Goal: Task Accomplishment & Management: Manage account settings

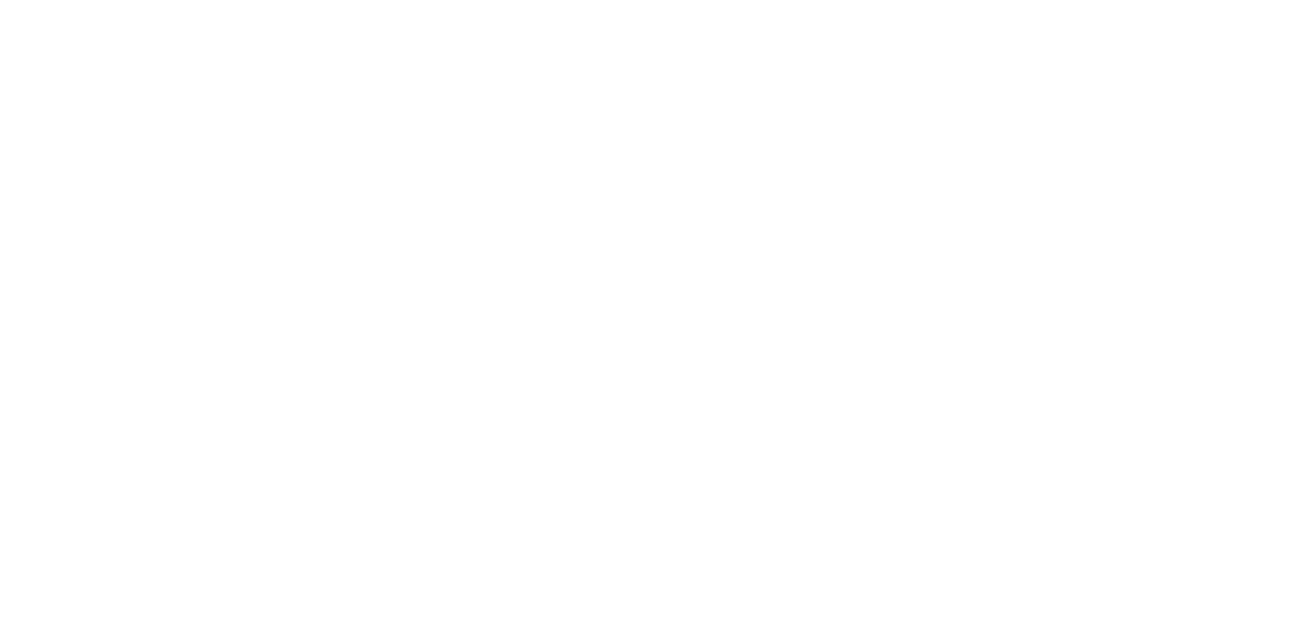
click at [547, 7] on html at bounding box center [652, 3] width 1304 height 7
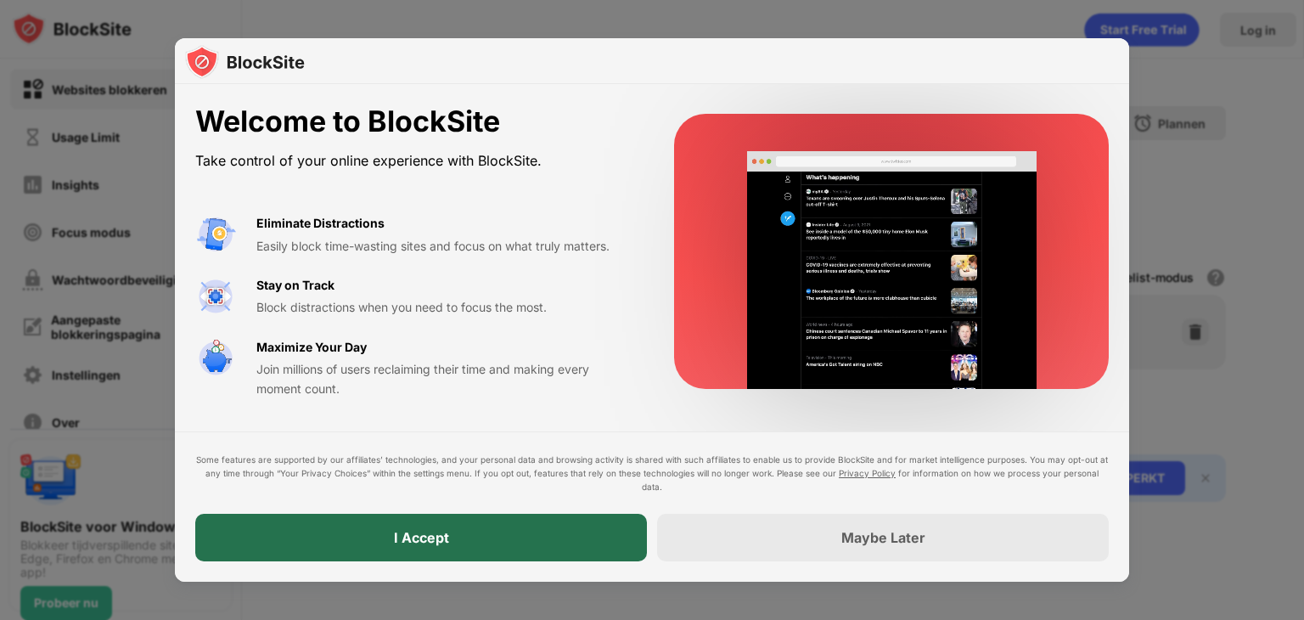
click at [394, 548] on div "I Accept" at bounding box center [421, 538] width 452 height 48
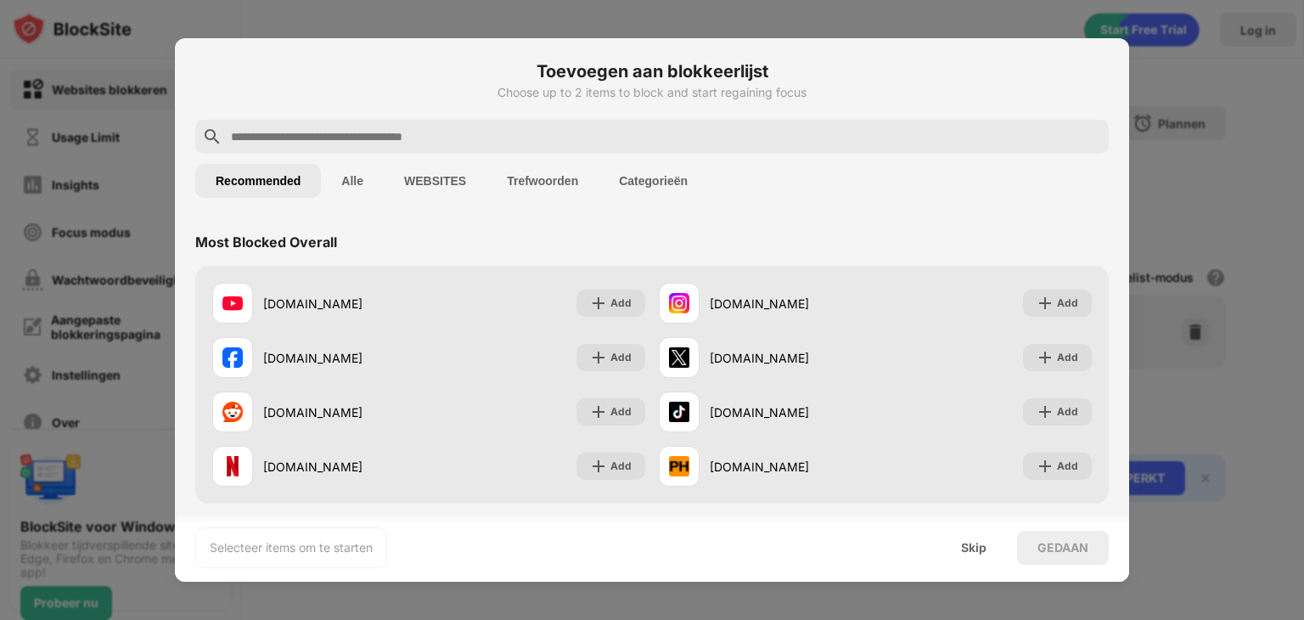
click at [547, 177] on button "Trefwoorden" at bounding box center [542, 181] width 112 height 34
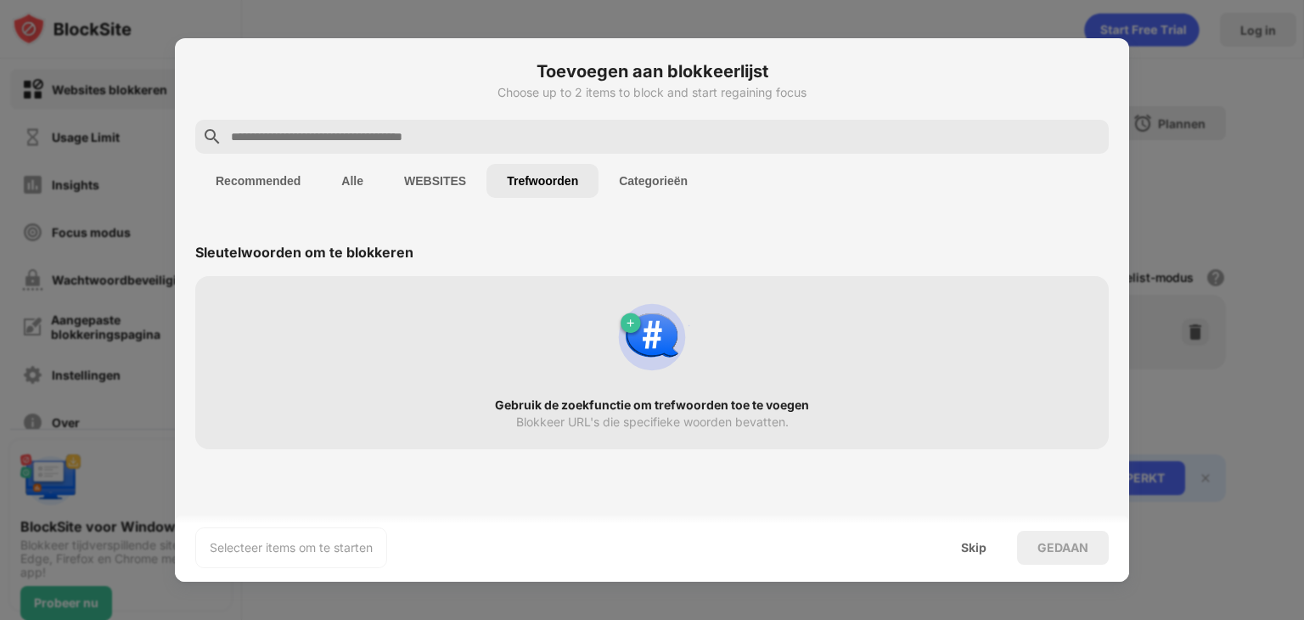
click at [248, 177] on button "Recommended" at bounding box center [258, 181] width 126 height 34
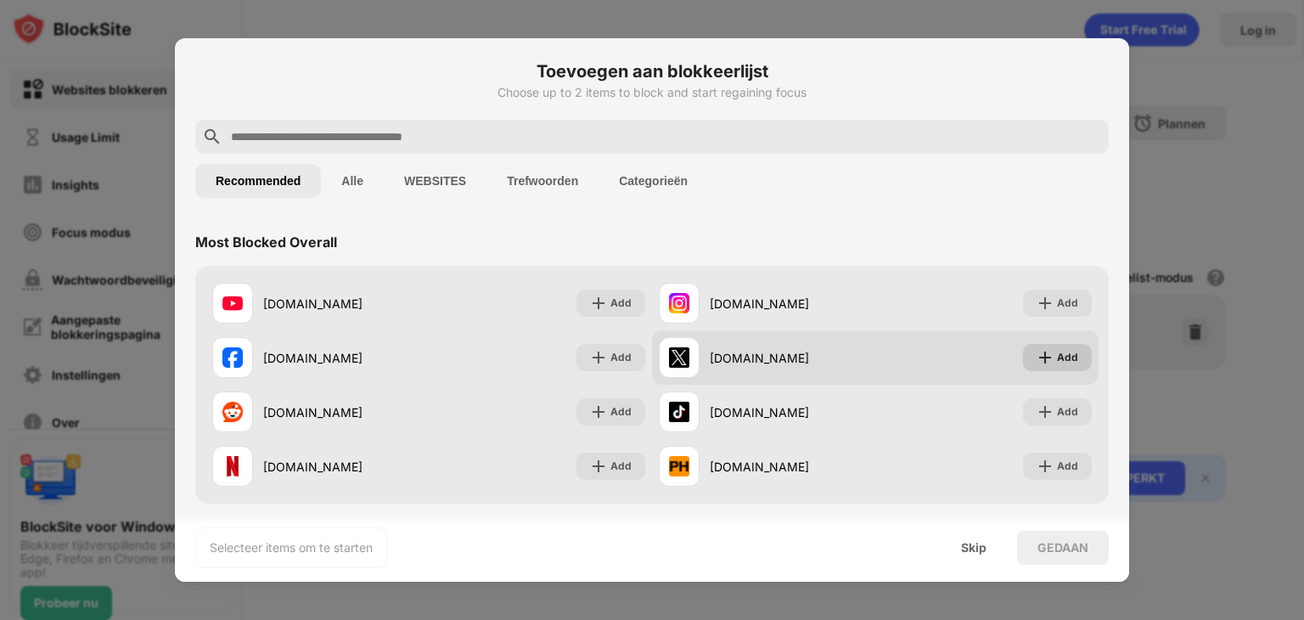
click at [1057, 361] on div "Add" at bounding box center [1067, 357] width 21 height 17
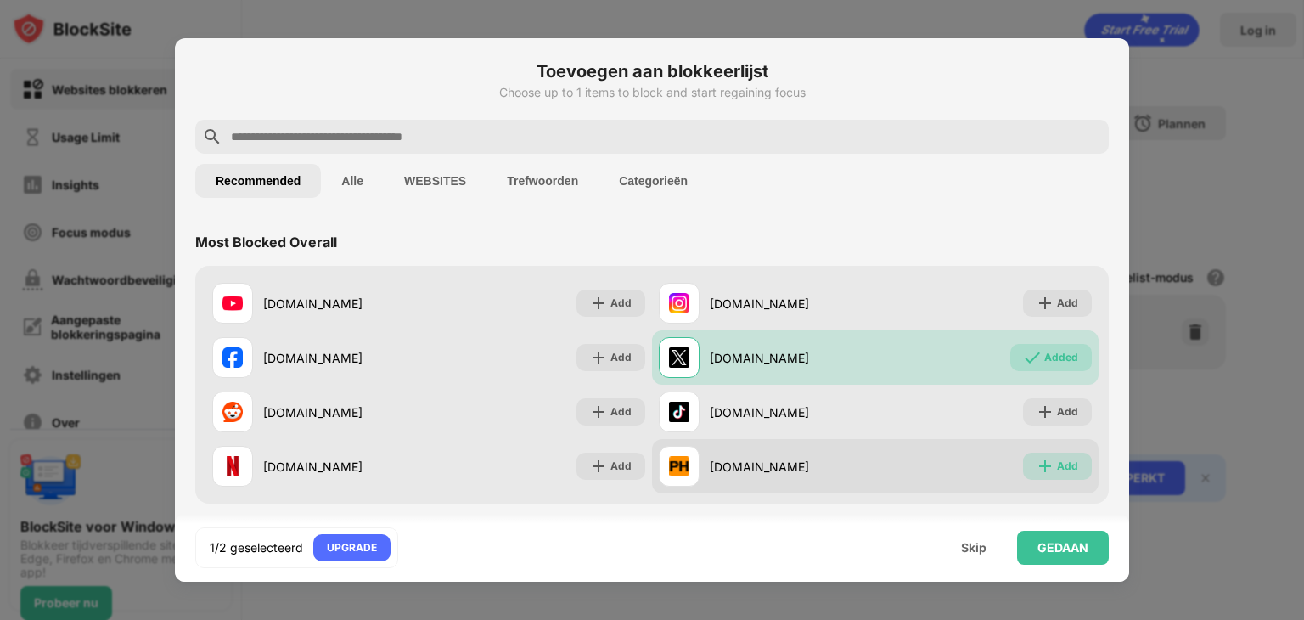
click at [1037, 466] on img at bounding box center [1045, 466] width 17 height 17
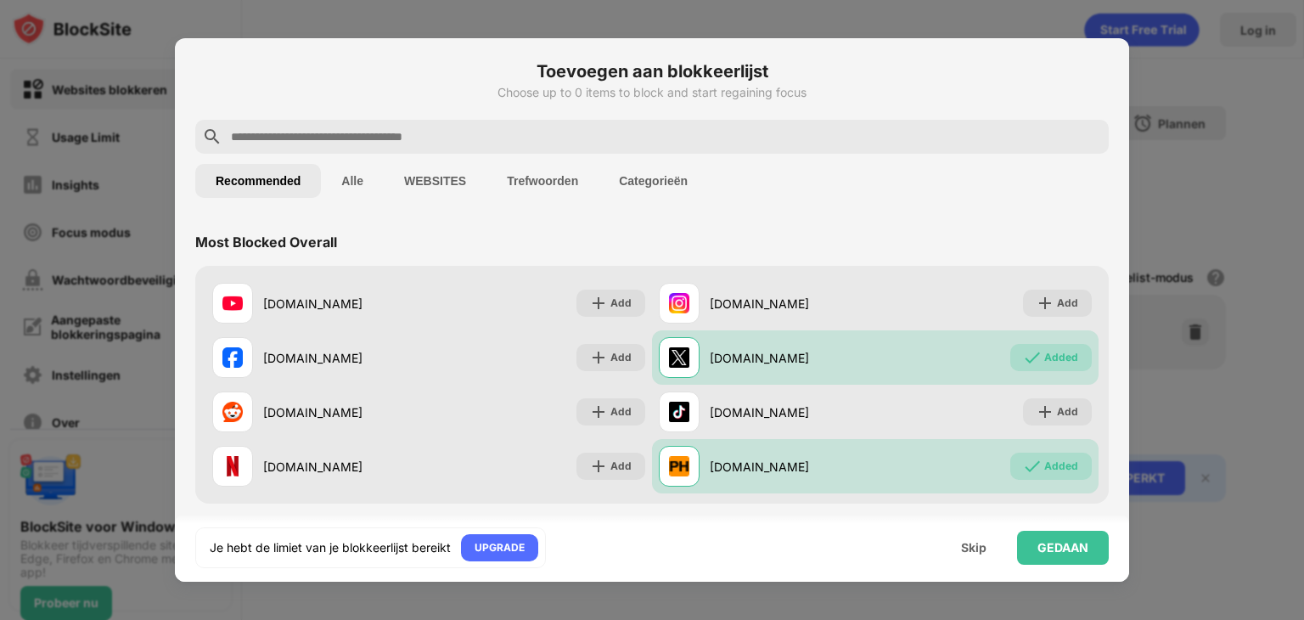
click at [564, 151] on div at bounding box center [652, 137] width 914 height 34
click at [540, 137] on input "text" at bounding box center [665, 137] width 873 height 20
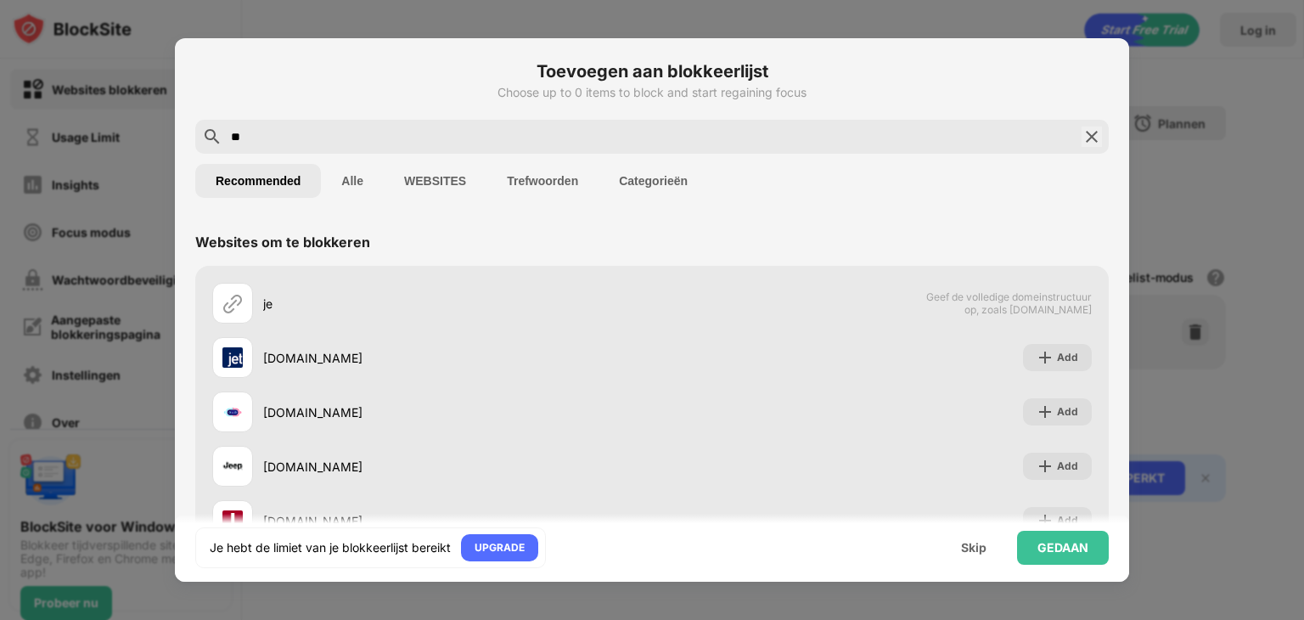
type input "*"
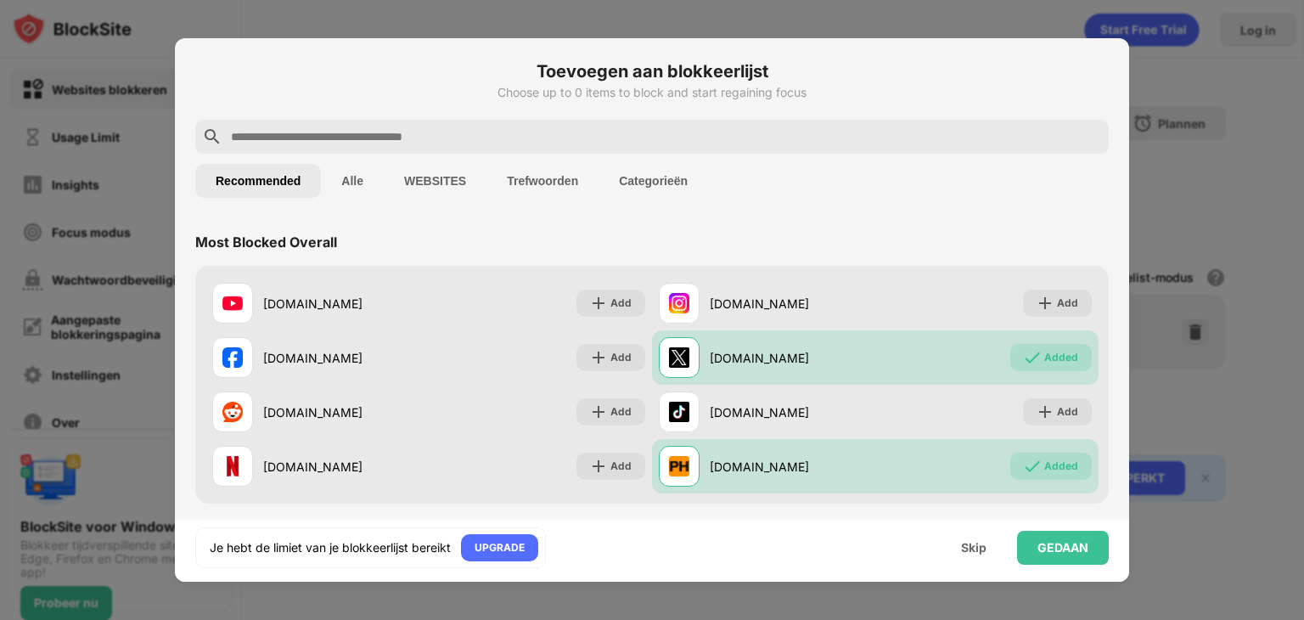
click at [543, 140] on input "text" at bounding box center [665, 137] width 873 height 20
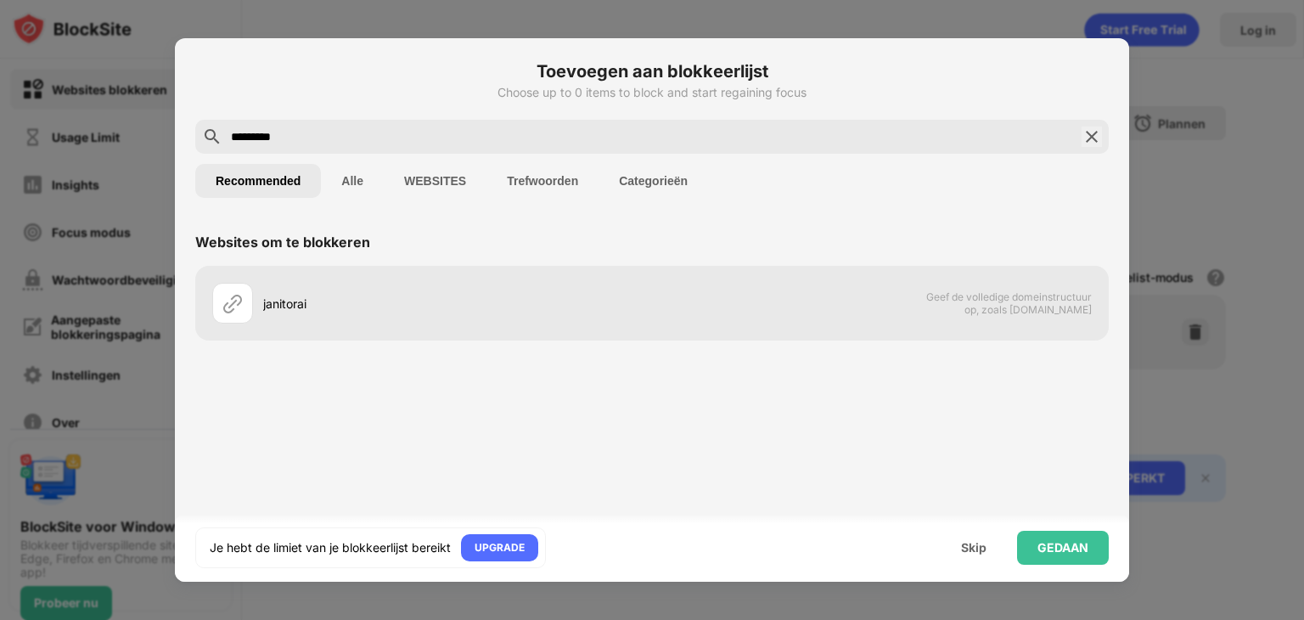
click at [437, 191] on button "WEBSITES" at bounding box center [435, 181] width 103 height 34
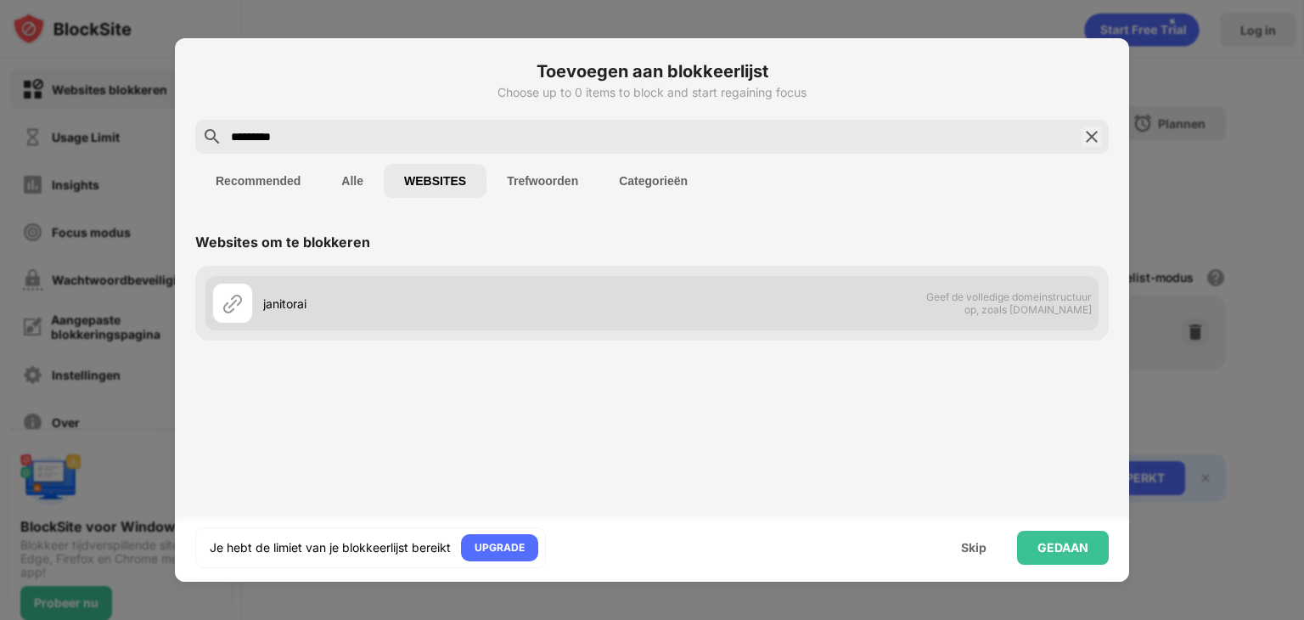
click at [333, 286] on div "janitorai" at bounding box center [432, 303] width 440 height 41
click at [331, 290] on div "janitorai" at bounding box center [432, 303] width 440 height 41
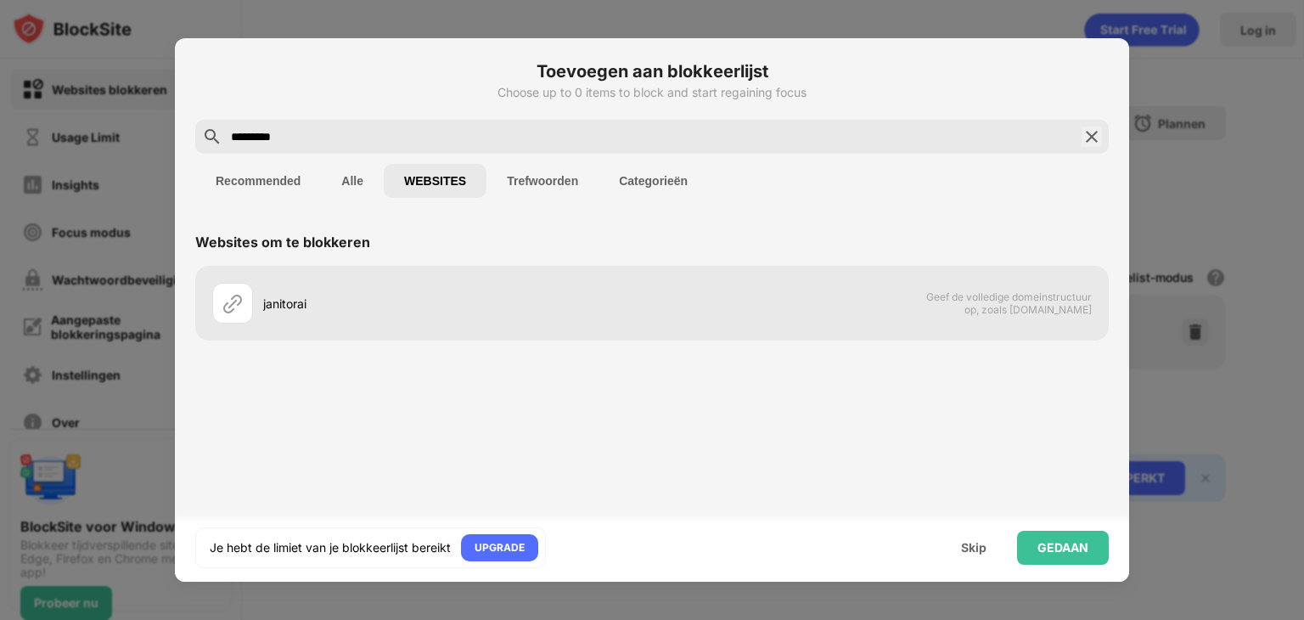
click at [300, 133] on input "*********" at bounding box center [652, 137] width 846 height 20
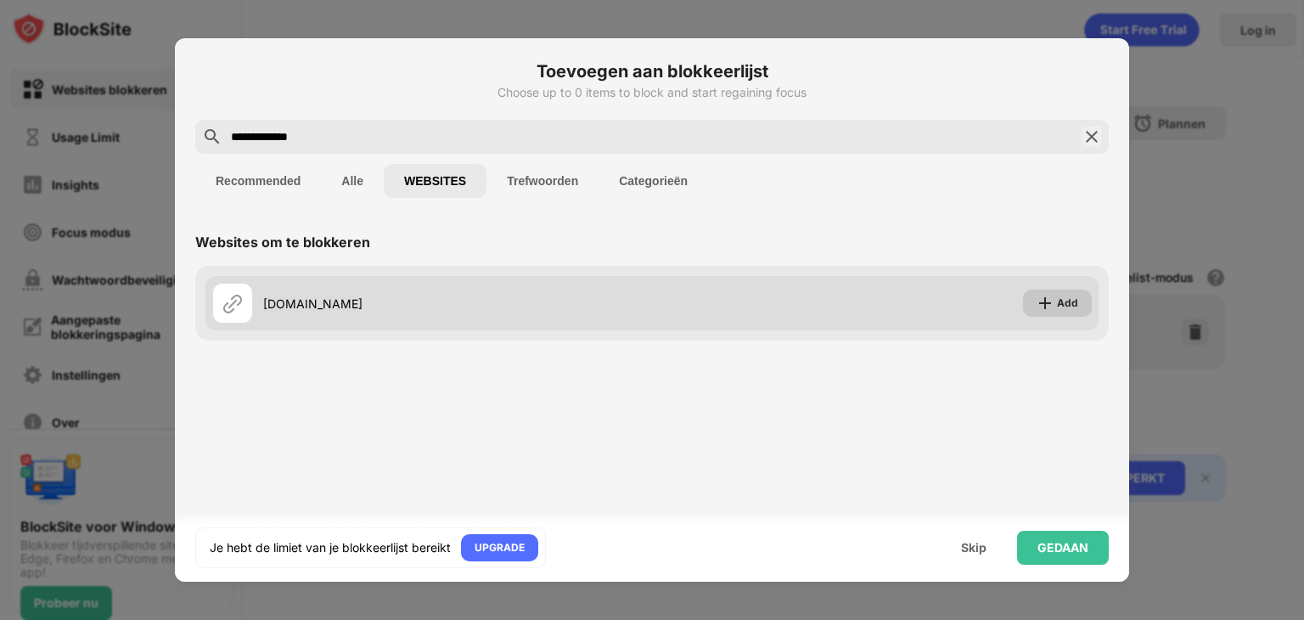
type input "**********"
click at [1072, 305] on div "Add" at bounding box center [1067, 303] width 21 height 17
